Goal: Obtain resource: Obtain resource

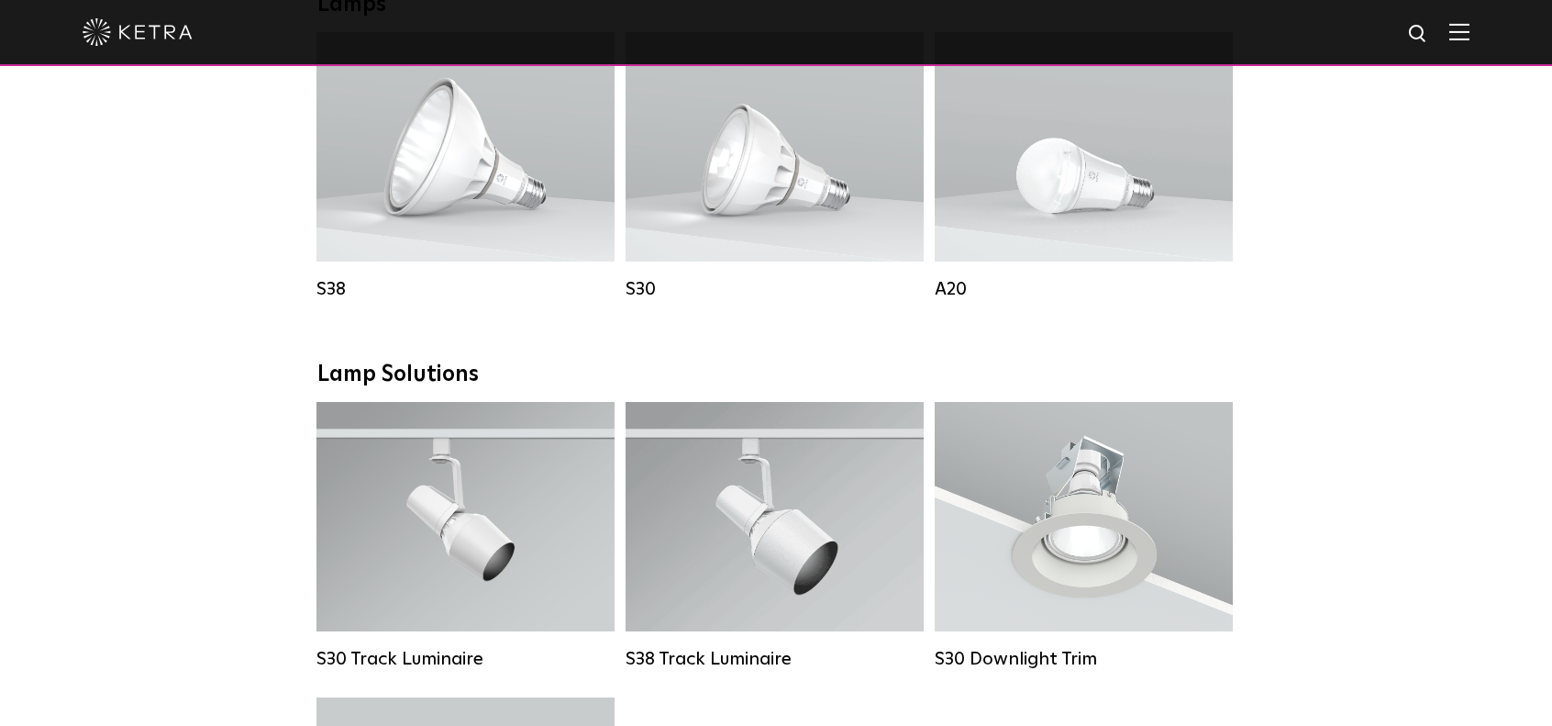
scroll to position [1651, 0]
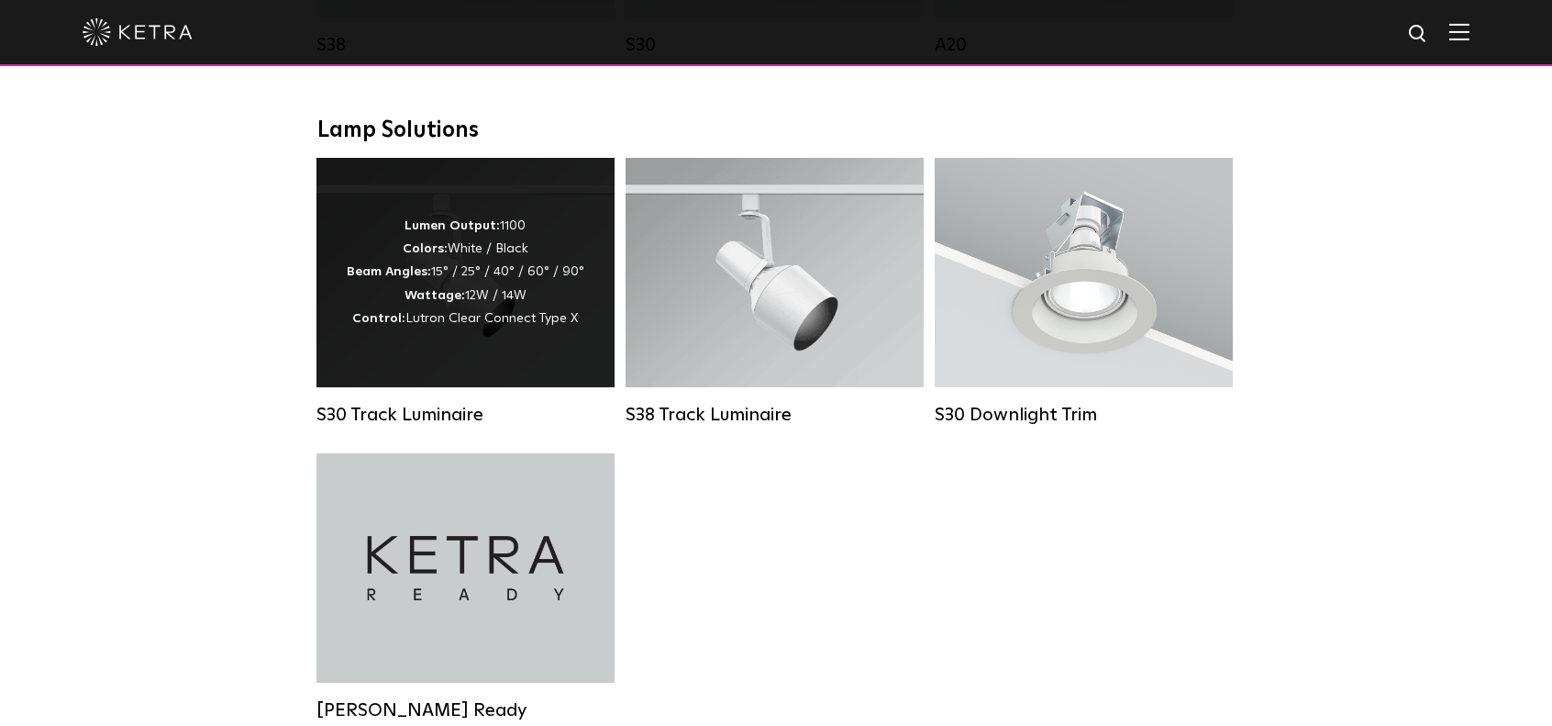
click at [405, 283] on div "Lumen Output: 1100 Colors: White / Black Beam Angles: 15° / 25° / 40° / 60° / 9…" at bounding box center [466, 273] width 238 height 116
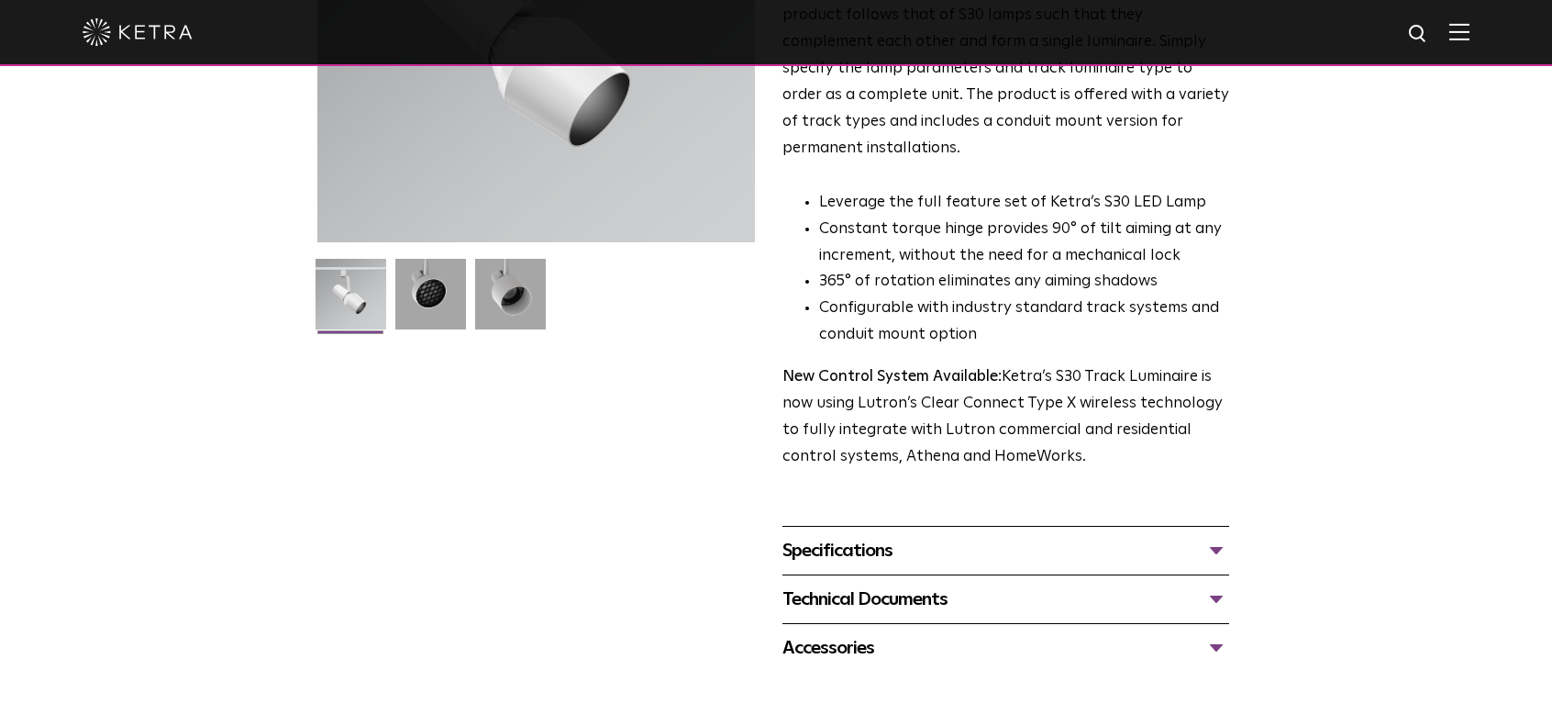
scroll to position [459, 0]
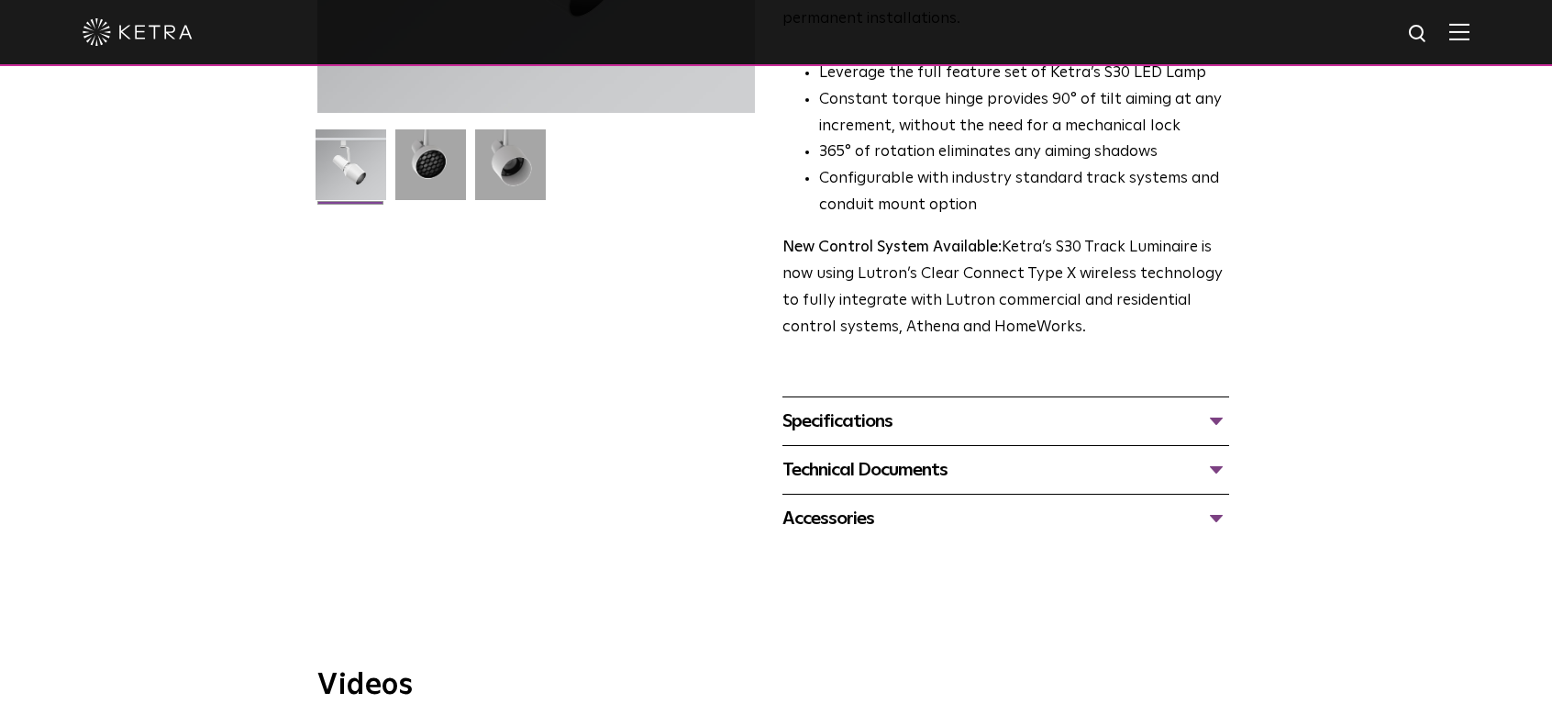
click at [833, 406] on div "Specifications" at bounding box center [1006, 420] width 447 height 29
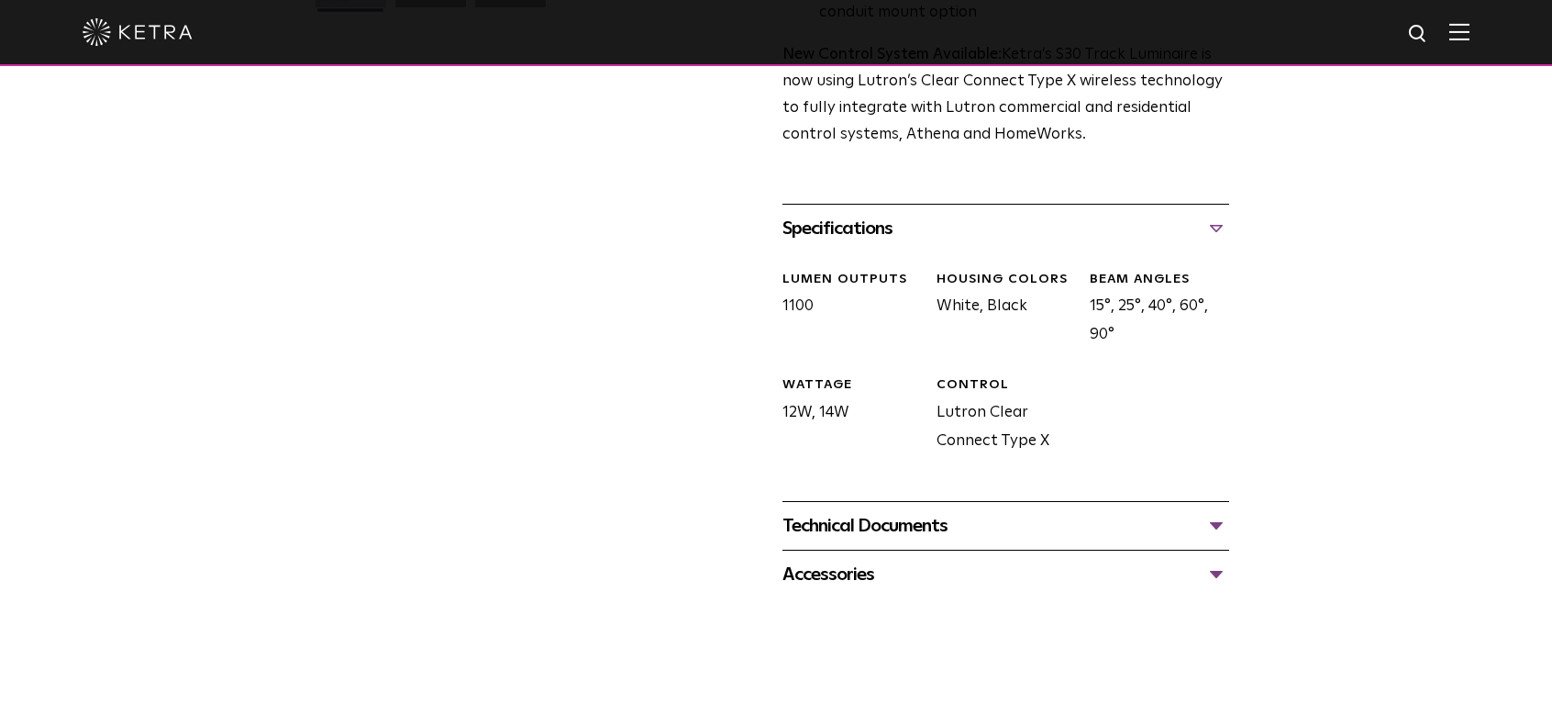
scroll to position [734, 0]
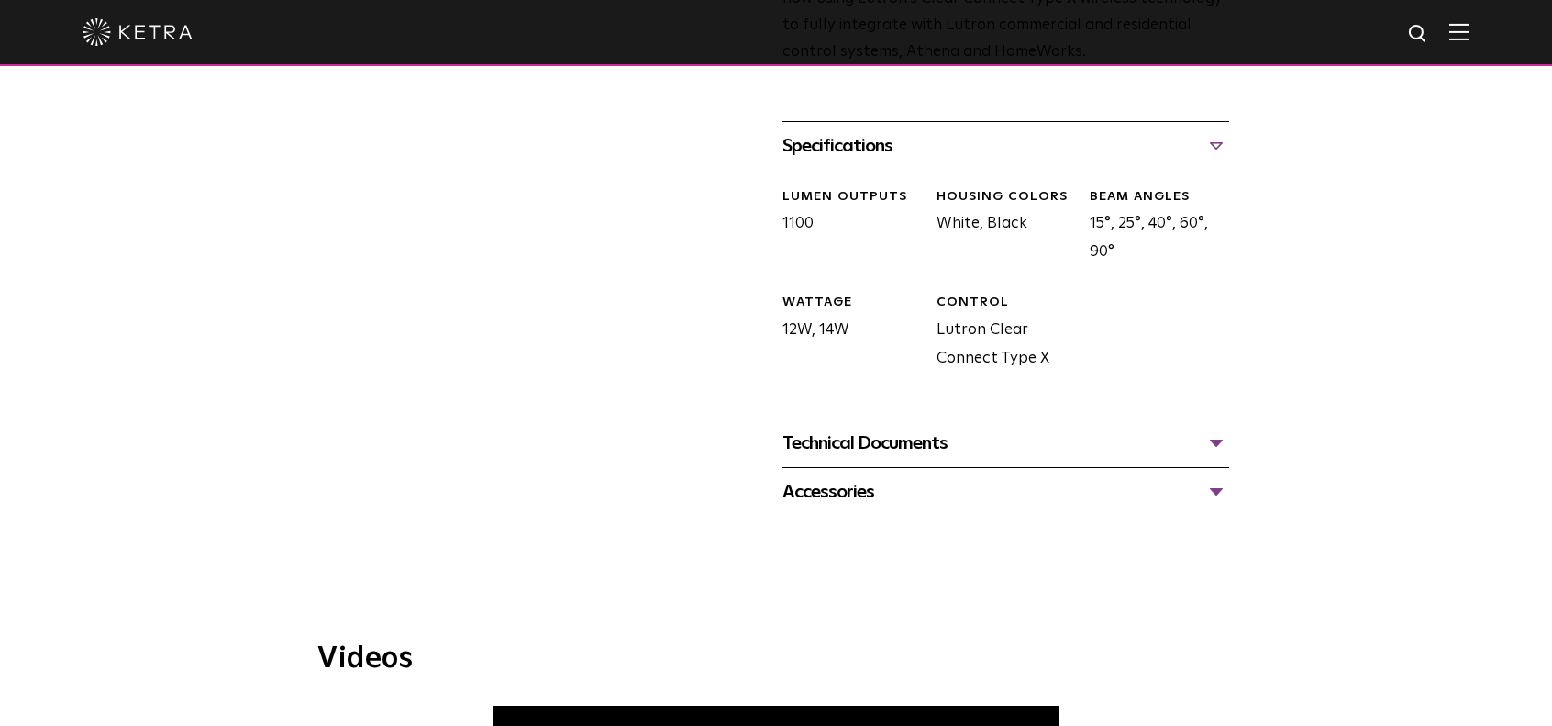
click at [871, 430] on div "Technical Documents" at bounding box center [1006, 442] width 447 height 29
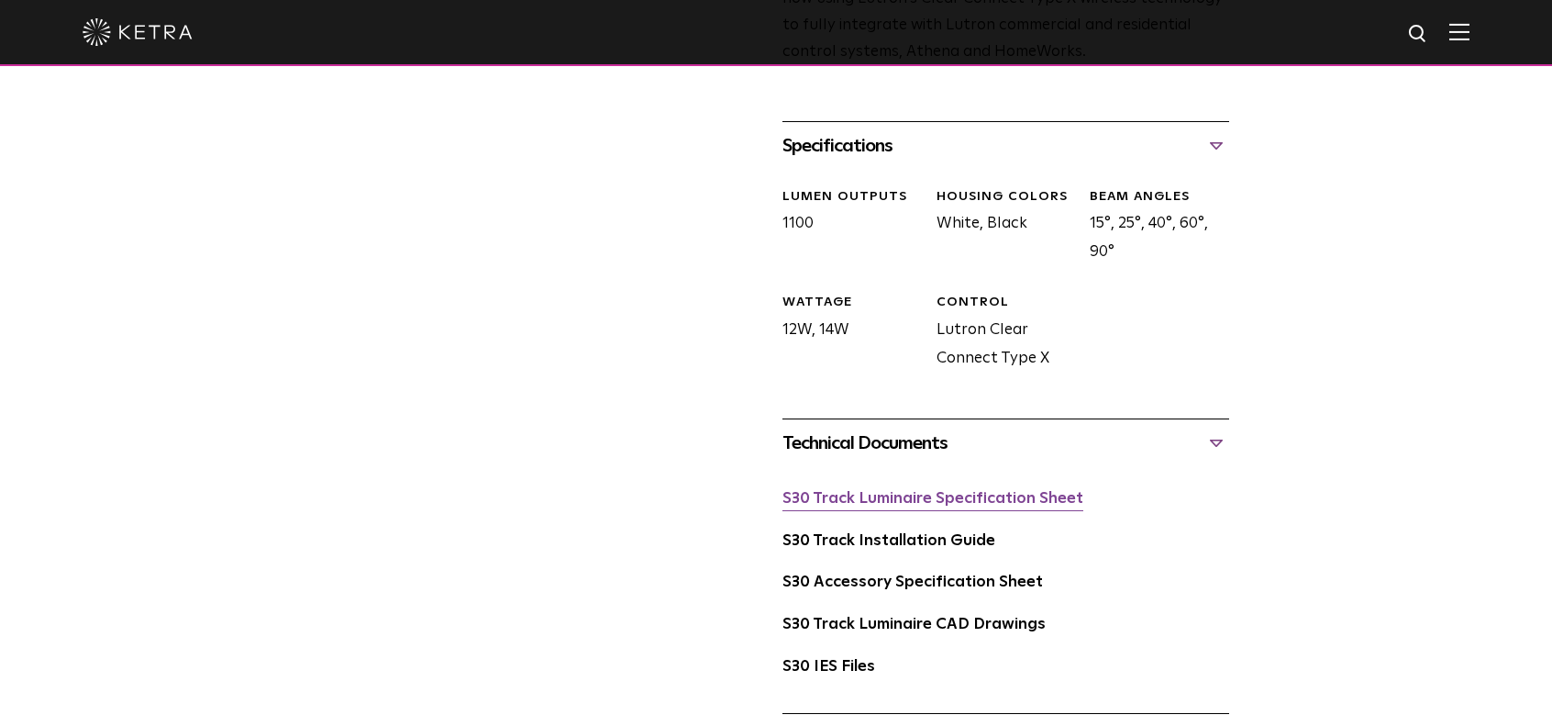
click at [894, 491] on link "S30 Track Luminaire Specification Sheet" at bounding box center [933, 499] width 301 height 16
